Goal: Transaction & Acquisition: Obtain resource

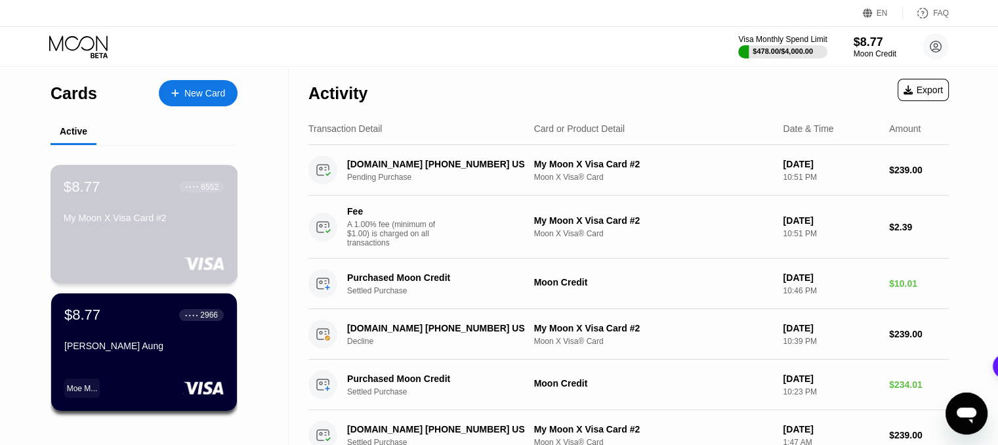
click at [210, 207] on div "$8.77 ● ● ● ● 6552 My Moon X Visa Card #2" at bounding box center [144, 203] width 161 height 50
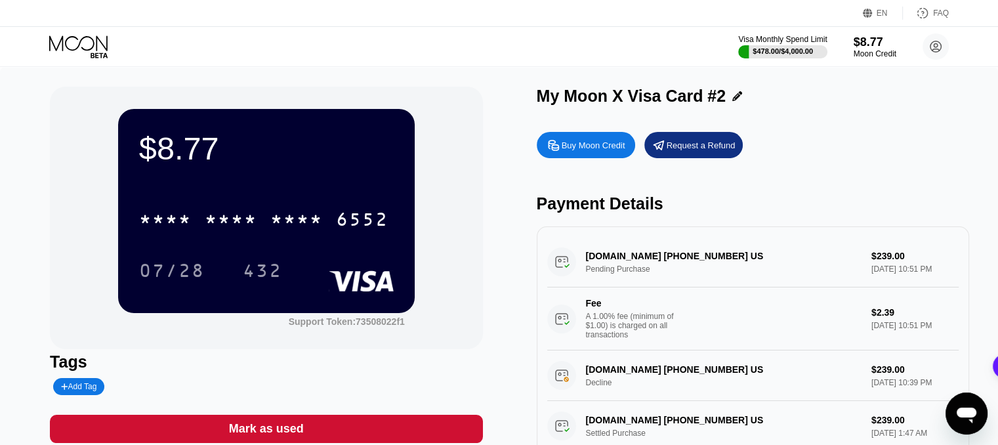
click at [602, 155] on div "Buy Moon Credit" at bounding box center [585, 145] width 98 height 26
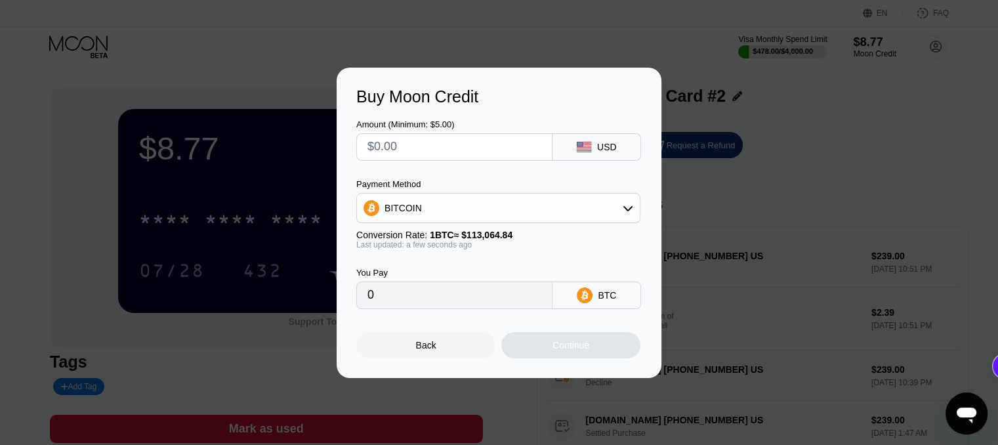
click at [590, 199] on div "BITCOIN" at bounding box center [498, 208] width 283 height 26
click at [471, 275] on div "USDT on TRON" at bounding box center [505, 273] width 247 height 10
type input "0.00"
click at [484, 155] on input "text" at bounding box center [454, 147] width 174 height 26
type input "$4"
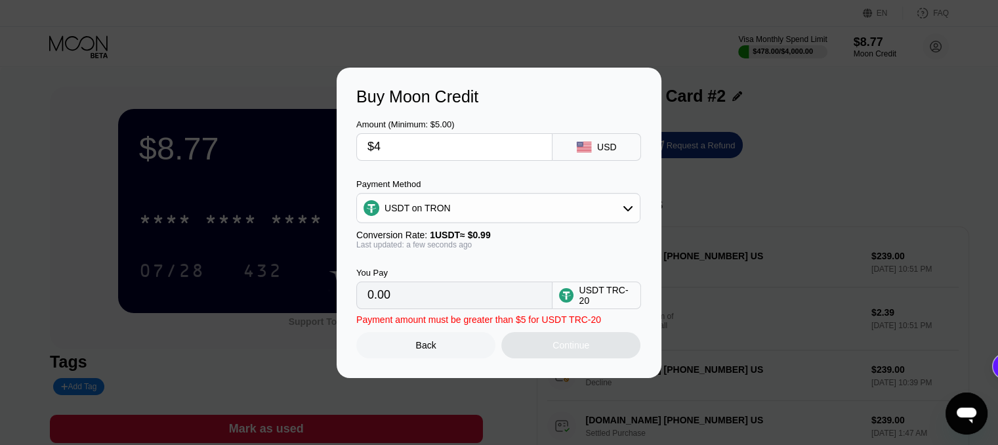
type input "4.04"
type input "$47"
type input "47.47"
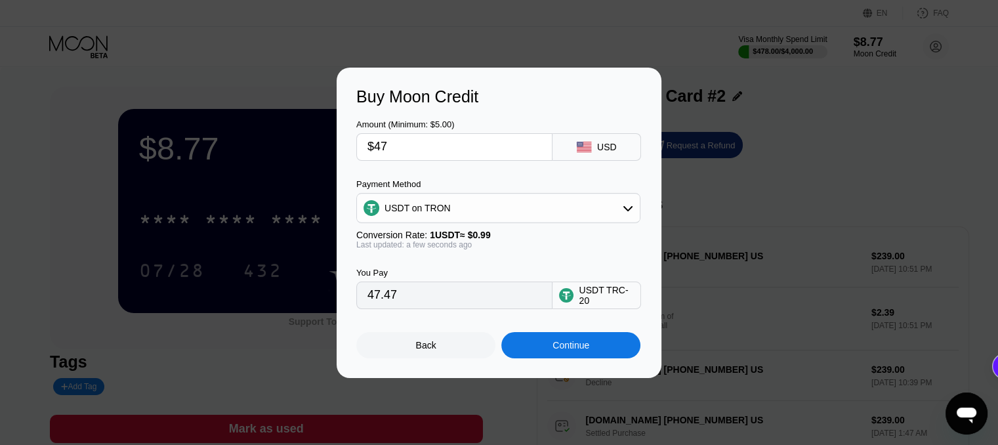
type input "$474"
type input "478.79"
type input "$474.1"
type input "478.89"
type input "$474."
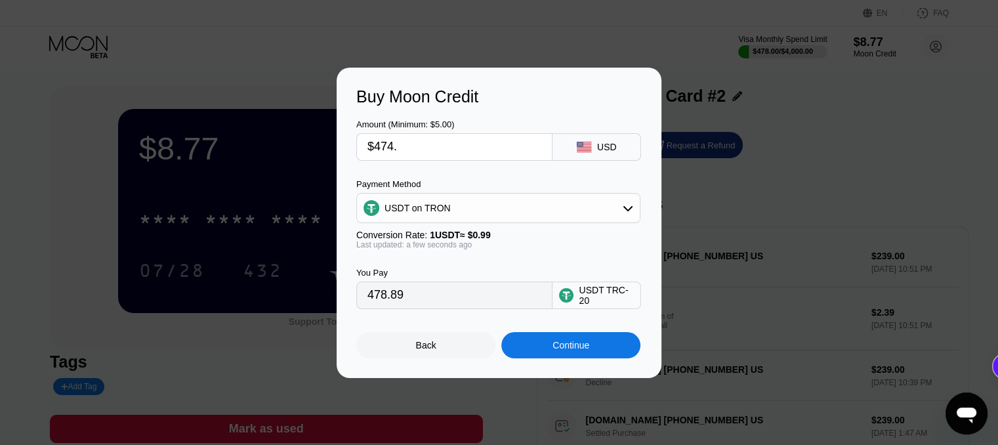
type input "478.79"
type input "$474.01"
type input "478.80"
type input "$474.01"
click at [546, 349] on div "Continue" at bounding box center [570, 345] width 139 height 26
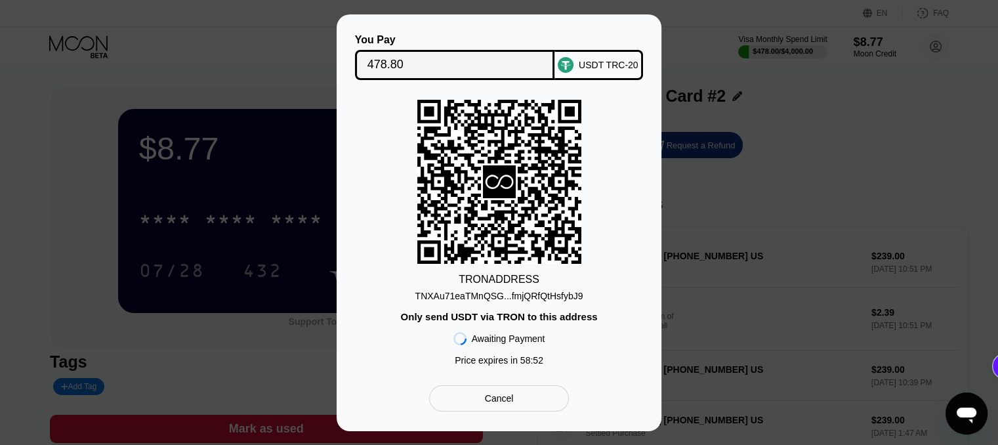
click at [494, 298] on div "TNXAu71eaTMnQSG...fmjQRfQtHsfybJ9" at bounding box center [499, 296] width 168 height 10
click at [512, 296] on div "TNXAu71eaTMnQSG...fmjQRfQtHsfybJ9" at bounding box center [499, 296] width 168 height 10
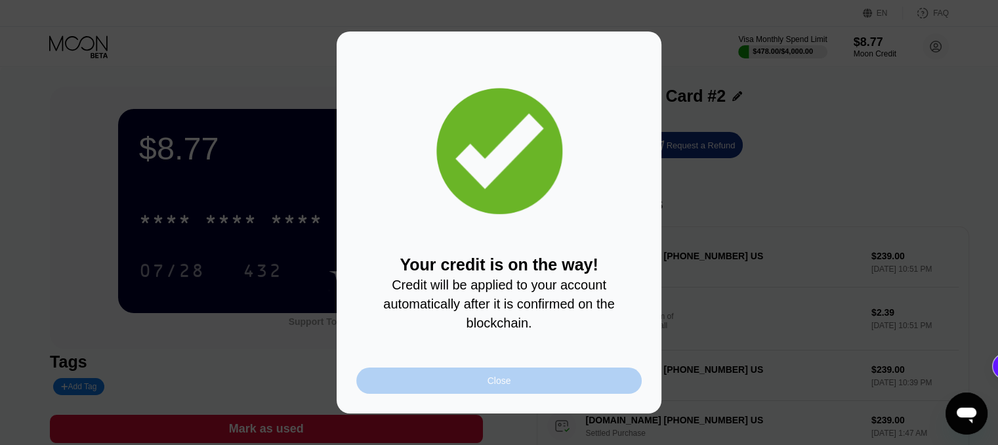
click at [626, 383] on div "Close" at bounding box center [498, 380] width 285 height 26
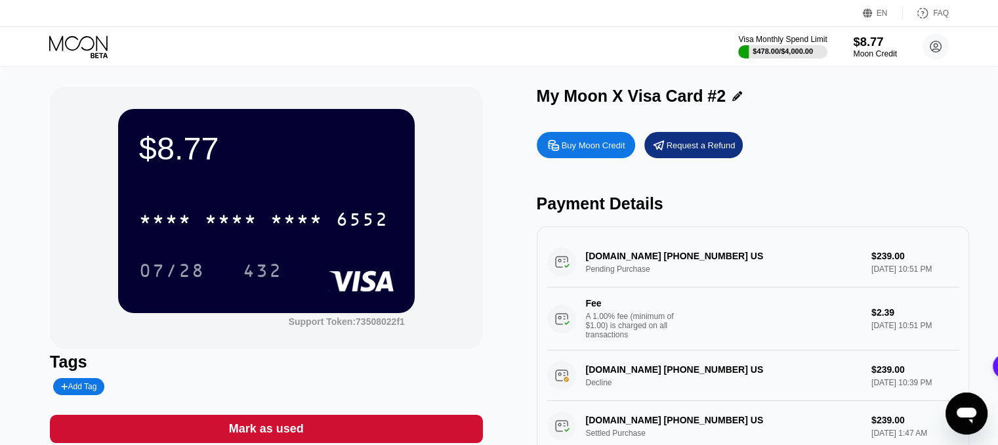
click at [886, 48] on div "$8.77" at bounding box center [875, 42] width 44 height 14
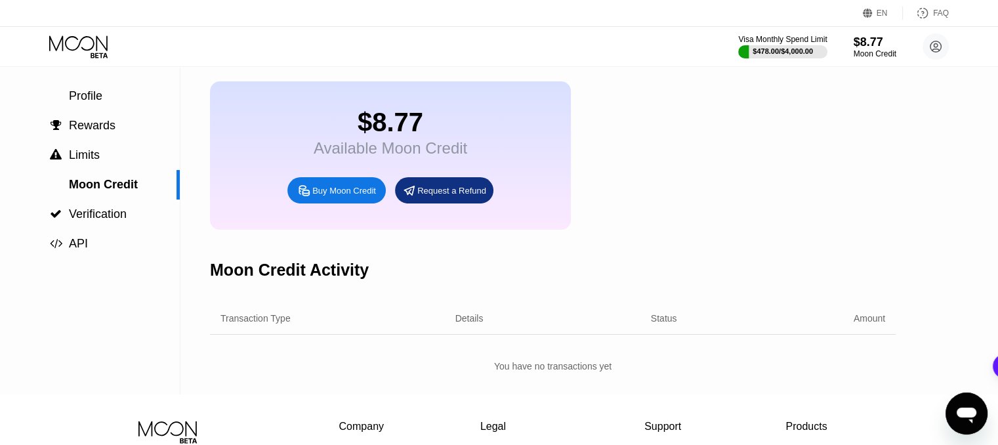
scroll to position [87, 0]
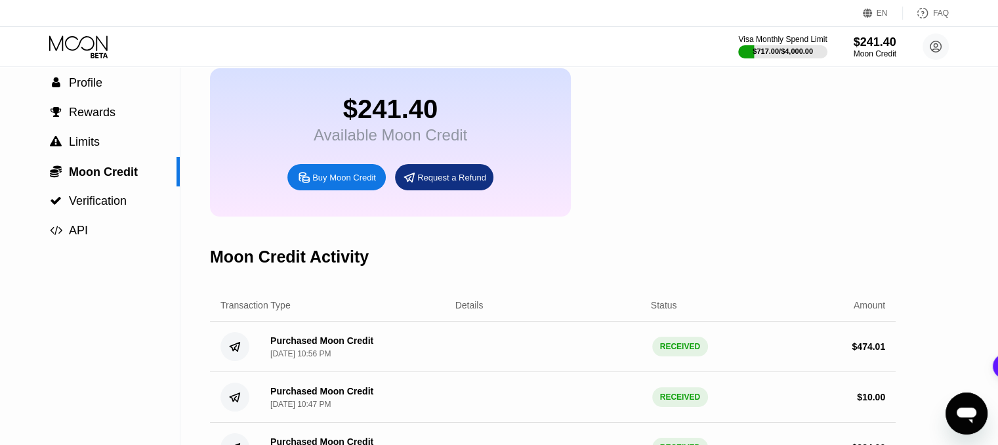
scroll to position [87, 0]
